Goal: Information Seeking & Learning: Learn about a topic

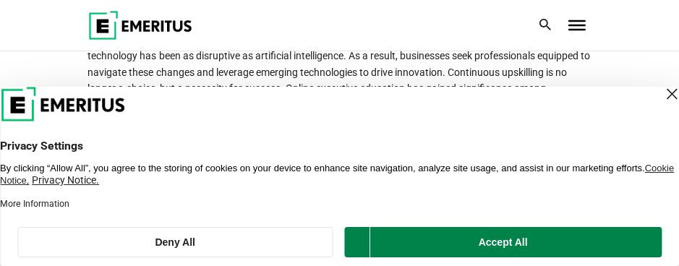
scroll to position [1116, 0]
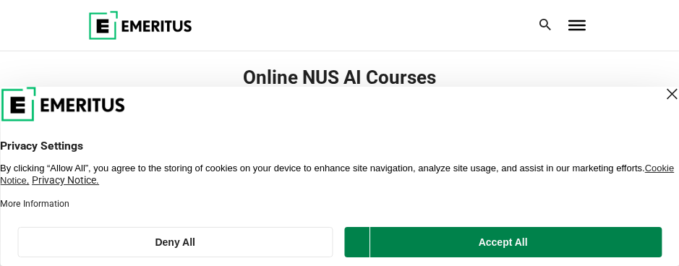
click at [661, 93] on div "Close Layer" at bounding box center [671, 94] width 20 height 20
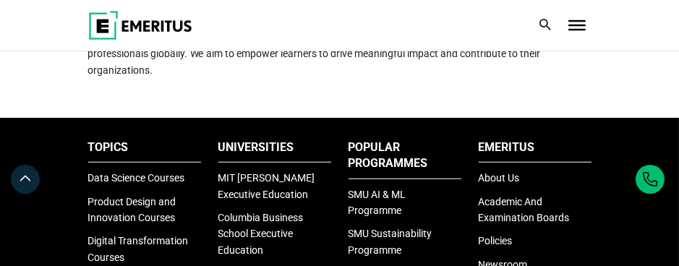
scroll to position [1839, 0]
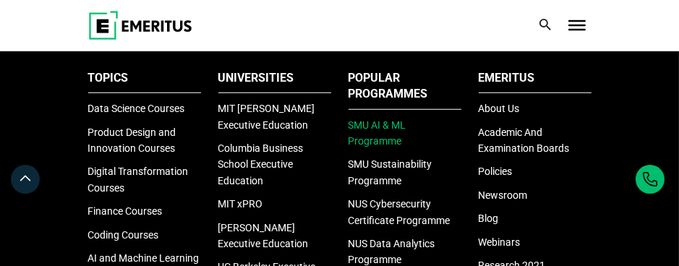
click at [387, 142] on link "SMU AI & ML Programme" at bounding box center [377, 132] width 58 height 27
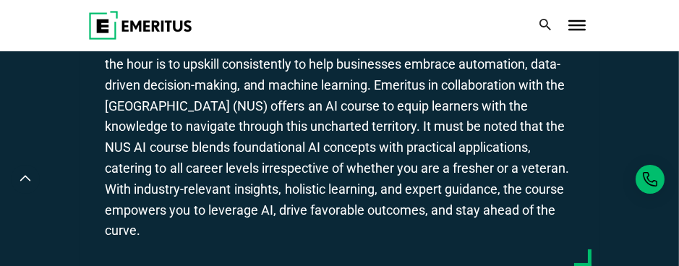
scroll to position [0, 0]
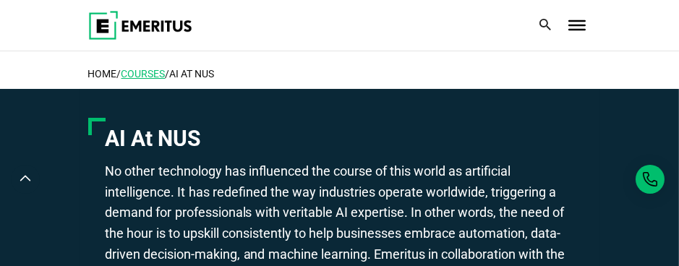
click at [138, 72] on link "COURSES" at bounding box center [143, 74] width 44 height 12
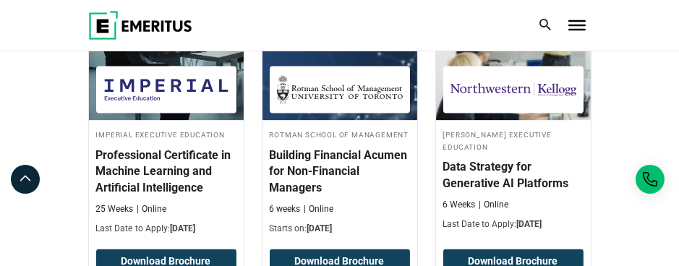
scroll to position [2730, 0]
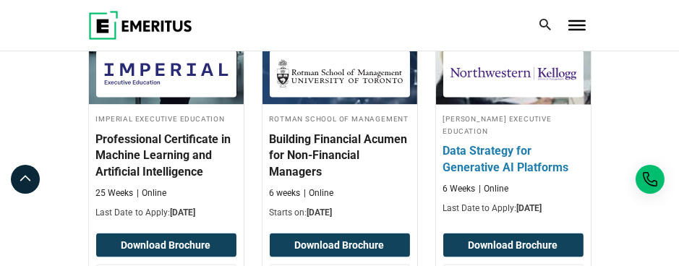
click at [509, 143] on h3 "Data Strategy for Generative AI Platforms" at bounding box center [513, 159] width 140 height 33
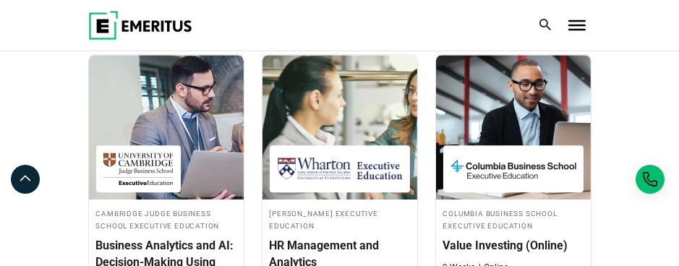
scroll to position [4899, 0]
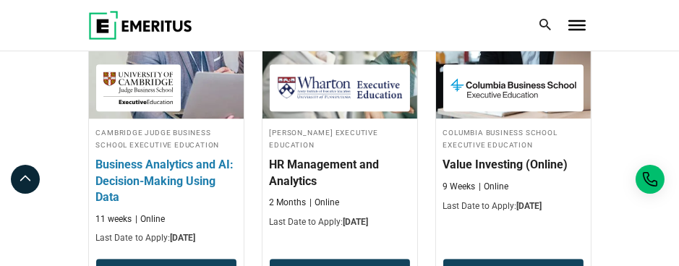
click at [188, 157] on h3 "Business Analytics and AI: Decision-Making Using Data" at bounding box center [166, 181] width 140 height 48
